Goal: Information Seeking & Learning: Learn about a topic

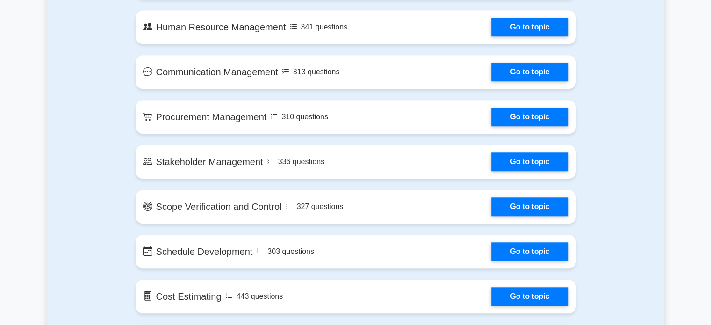
scroll to position [804, 0]
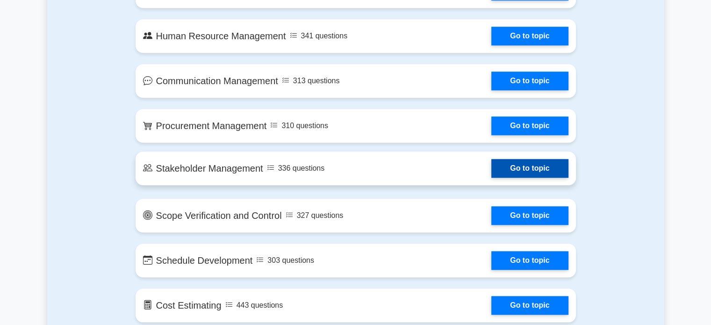
click at [530, 171] on link "Go to topic" at bounding box center [529, 168] width 77 height 19
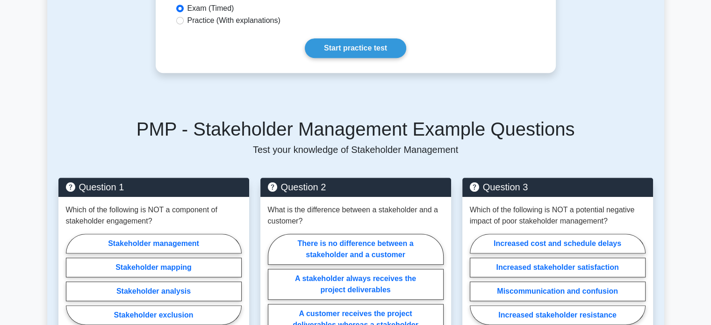
scroll to position [449, 0]
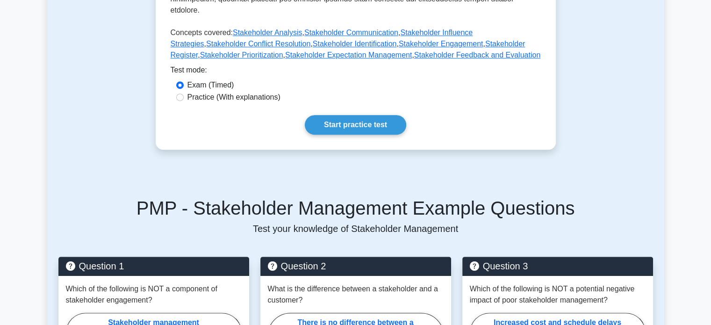
click at [189, 92] on label "Practice (With explanations)" at bounding box center [233, 97] width 93 height 11
click at [184, 93] on input "Practice (With explanations)" at bounding box center [179, 96] width 7 height 7
radio input "true"
click at [366, 115] on link "Start practice test" at bounding box center [355, 125] width 101 height 20
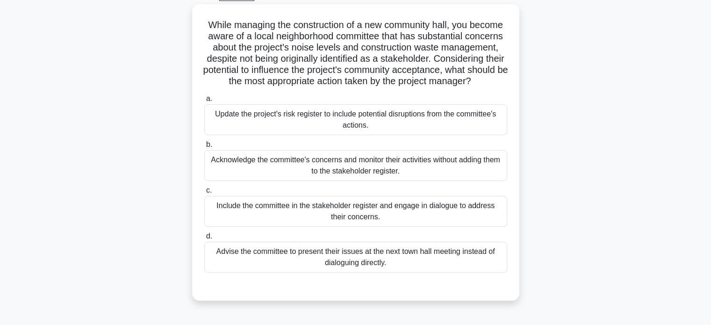
scroll to position [56, 0]
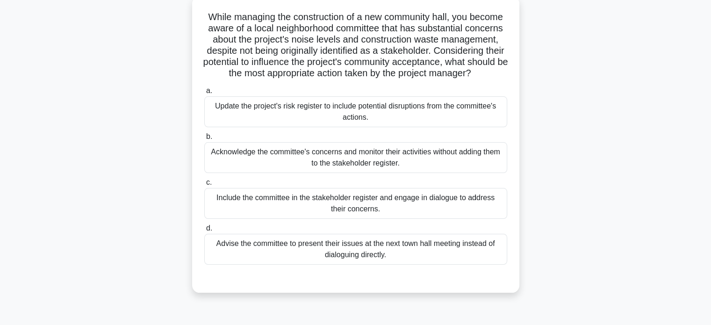
click at [380, 219] on div "Include the committee in the stakeholder register and engage in dialogue to add…" at bounding box center [355, 203] width 303 height 31
click at [204, 186] on input "c. Include the committee in the stakeholder register and engage in dialogue to …" at bounding box center [204, 183] width 0 height 6
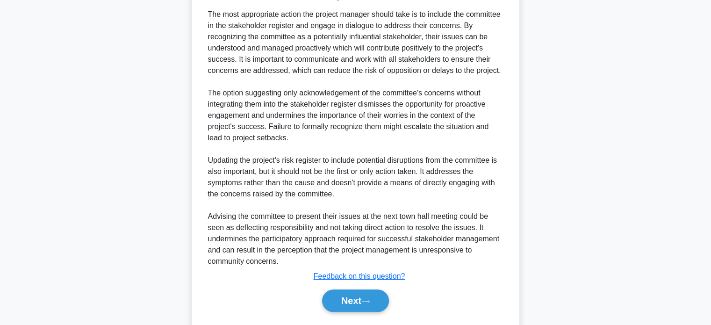
scroll to position [349, 0]
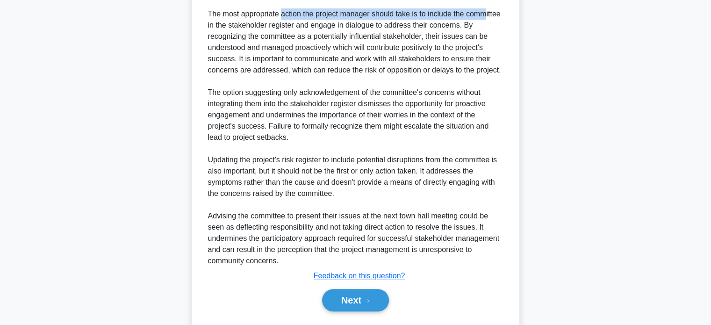
drag, startPoint x: 222, startPoint y: 25, endPoint x: 424, endPoint y: 26, distance: 202.4
click at [424, 26] on div "The most appropriate action the project manager should take is to include the c…" at bounding box center [355, 137] width 295 height 258
click at [348, 311] on button "Next" at bounding box center [355, 300] width 67 height 22
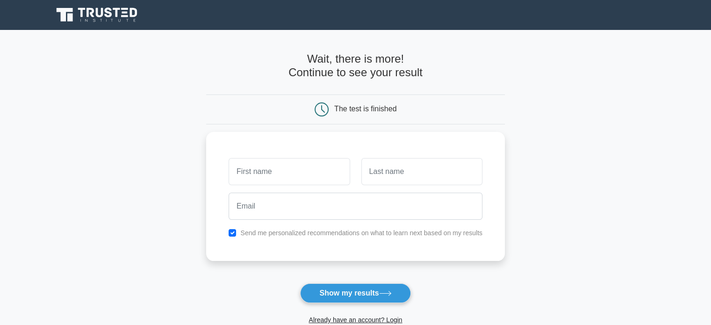
scroll to position [2, 0]
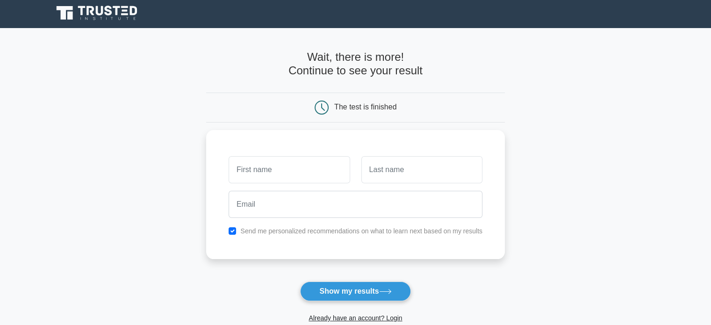
click at [348, 61] on h4 "Wait, there is more! Continue to see your result" at bounding box center [355, 63] width 299 height 27
click at [270, 172] on input "text" at bounding box center [289, 167] width 121 height 27
type input "Ravi"
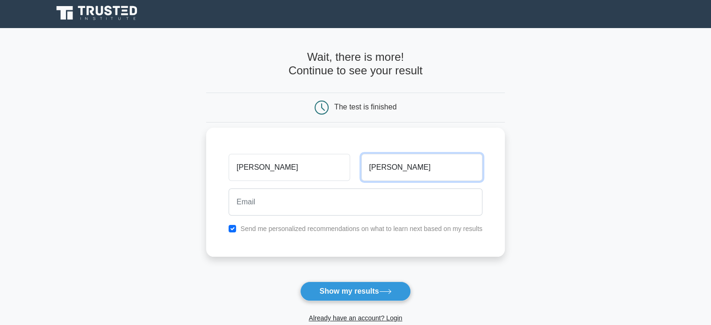
type input "Kirti"
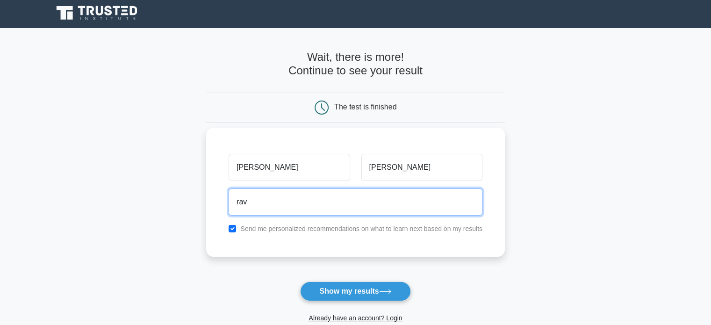
type input "ravi.kirti1402@gmail.com"
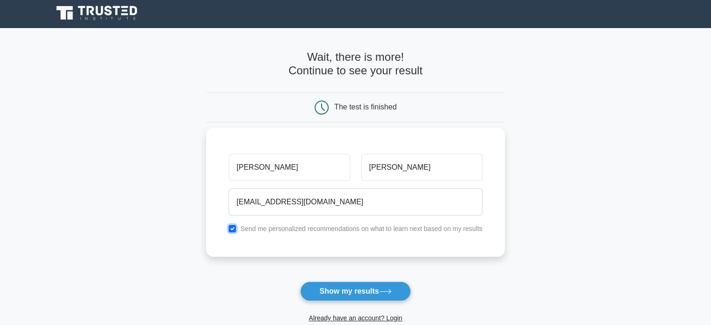
click at [231, 228] on input "checkbox" at bounding box center [232, 228] width 7 height 7
checkbox input "false"
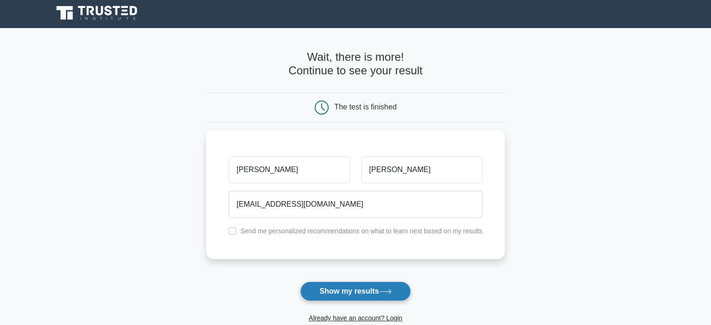
click at [324, 293] on button "Show my results" at bounding box center [355, 291] width 110 height 20
